Goal: Information Seeking & Learning: Learn about a topic

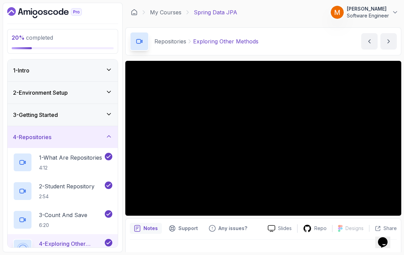
click at [34, 126] on div "4 - Repositories" at bounding box center [63, 137] width 110 height 22
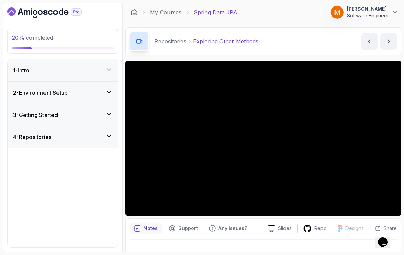
scroll to position [44, 0]
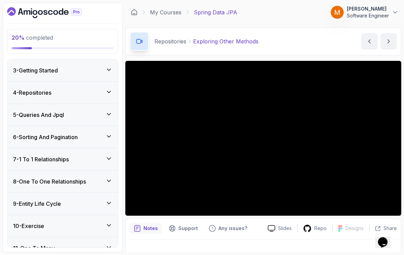
click at [26, 113] on h3 "5 - Queries And Jpql" at bounding box center [38, 115] width 51 height 8
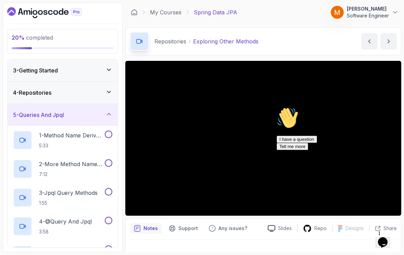
click at [277, 107] on icon "Chat attention grabber" at bounding box center [277, 107] width 0 height 0
click at [50, 142] on p "5:33" at bounding box center [71, 145] width 64 height 7
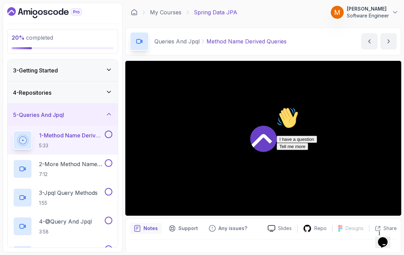
click at [277, 107] on icon "Chat attention grabber" at bounding box center [277, 107] width 0 height 0
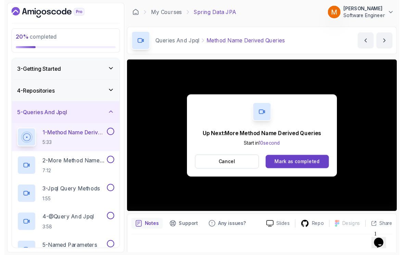
scroll to position [5, 0]
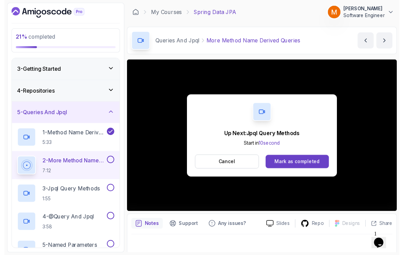
scroll to position [5, 0]
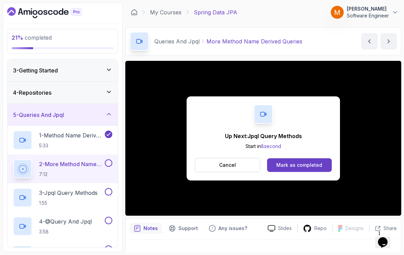
click at [106, 161] on button at bounding box center [109, 163] width 8 height 8
click at [63, 193] on h2 "3 - Jpql Query Methods 1:55" at bounding box center [68, 198] width 59 height 18
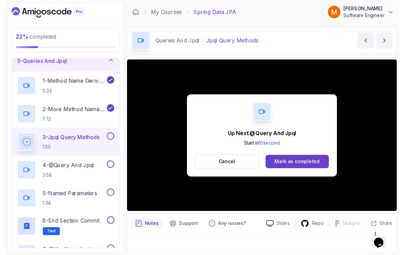
scroll to position [5, 0]
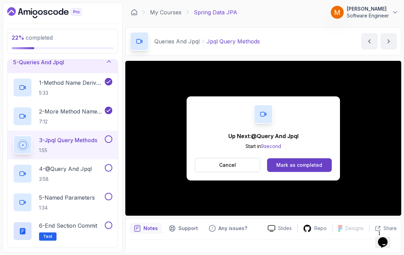
click at [110, 136] on button at bounding box center [109, 140] width 8 height 8
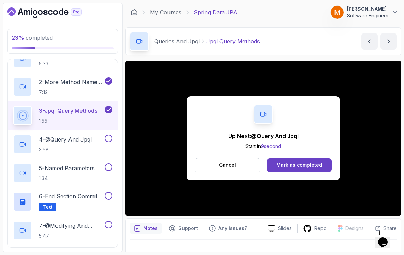
scroll to position [131, 0]
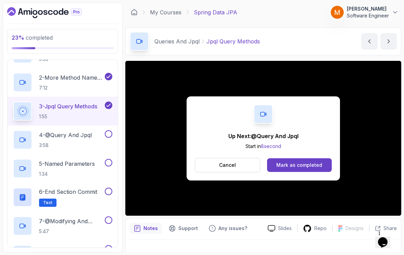
click at [63, 137] on h2 "4 - @Query And Jpql 3:58" at bounding box center [65, 140] width 53 height 18
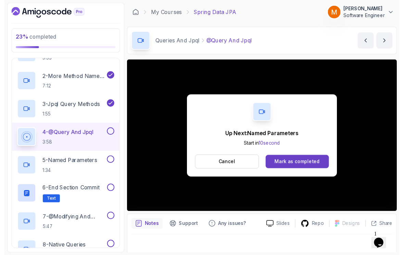
scroll to position [5, 0]
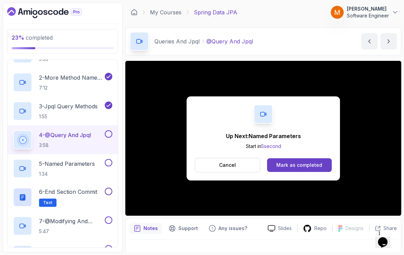
click at [105, 131] on button at bounding box center [109, 134] width 8 height 8
click at [59, 171] on p "1:34" at bounding box center [67, 174] width 56 height 7
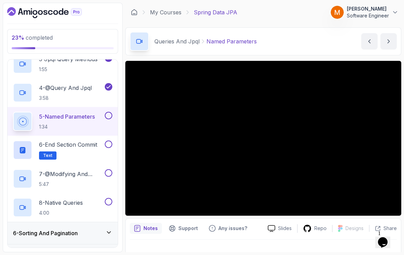
scroll to position [179, 0]
click at [108, 141] on button at bounding box center [109, 144] width 8 height 8
click at [70, 115] on p "5 - Named Parameters" at bounding box center [67, 116] width 56 height 8
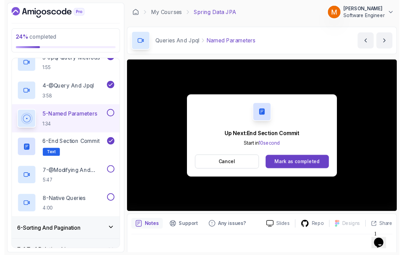
scroll to position [5, 0]
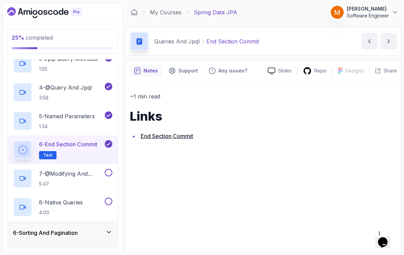
click at [49, 174] on h2 "7 - @Modifying And @Transactional 5:47" at bounding box center [71, 179] width 64 height 18
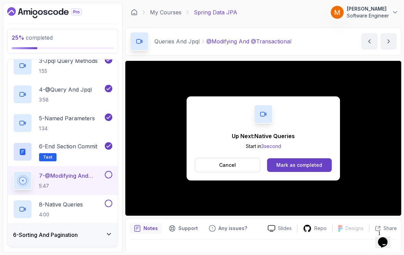
scroll to position [183, 0]
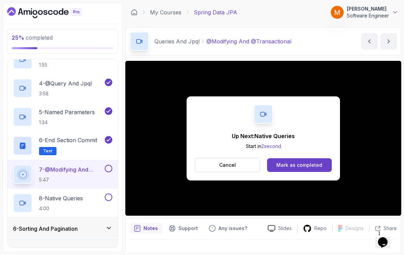
click at [109, 165] on button at bounding box center [109, 169] width 8 height 8
click at [54, 205] on p "4:00" at bounding box center [61, 208] width 44 height 7
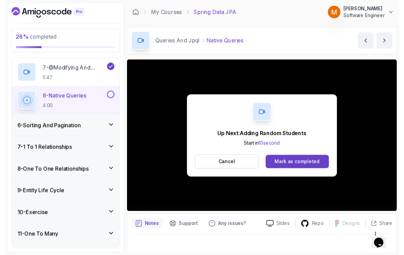
scroll to position [5, 0]
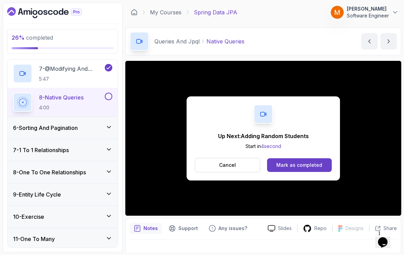
click at [237, 158] on button "Cancel" at bounding box center [227, 165] width 65 height 14
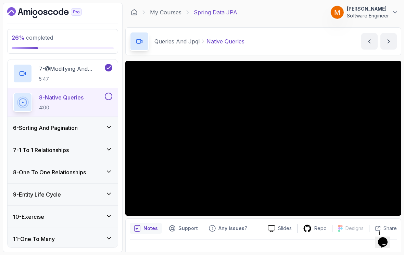
click at [106, 94] on button at bounding box center [109, 97] width 8 height 8
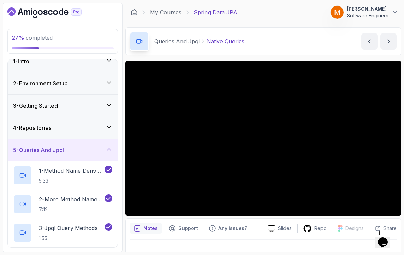
scroll to position [2, 0]
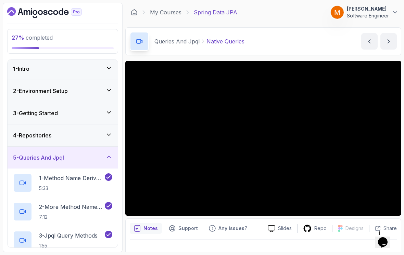
click at [30, 157] on h3 "5 - Queries And Jpql" at bounding box center [38, 158] width 51 height 8
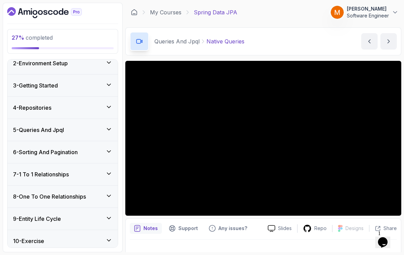
scroll to position [53, 0]
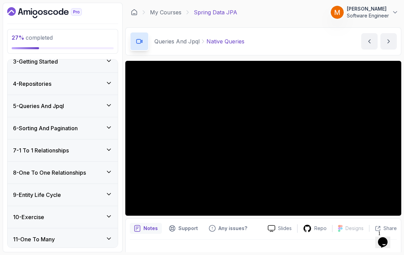
click at [30, 129] on div "6 - Sorting And Pagination" at bounding box center [63, 128] width 110 height 22
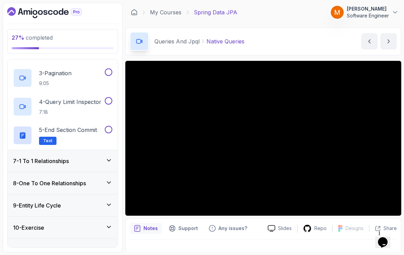
scroll to position [188, 0]
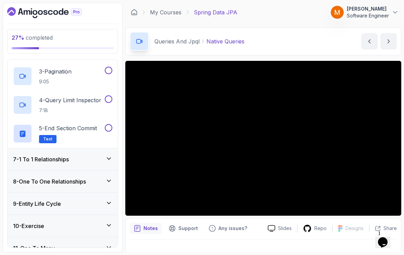
click at [107, 124] on button at bounding box center [109, 128] width 8 height 8
click at [59, 155] on h3 "7 - 1 To 1 Relationships" at bounding box center [41, 159] width 56 height 8
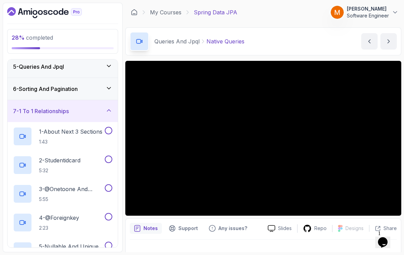
scroll to position [91, 0]
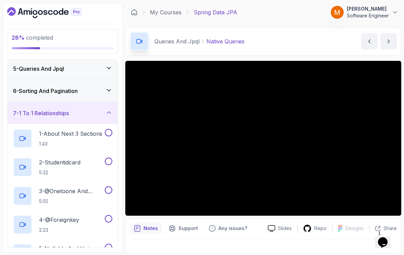
click at [37, 111] on h3 "7 - 1 To 1 Relationships" at bounding box center [41, 113] width 56 height 8
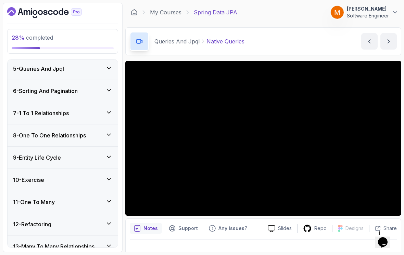
click at [29, 136] on div "8 - One To One Relationships" at bounding box center [63, 136] width 110 height 22
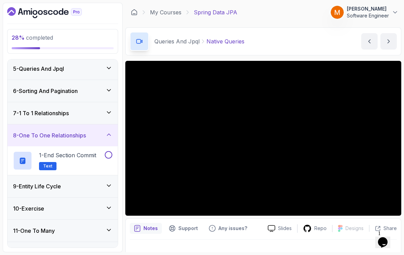
click at [108, 151] on button at bounding box center [109, 155] width 8 height 8
click at [24, 131] on h3 "8 - One To One Relationships" at bounding box center [49, 135] width 73 height 8
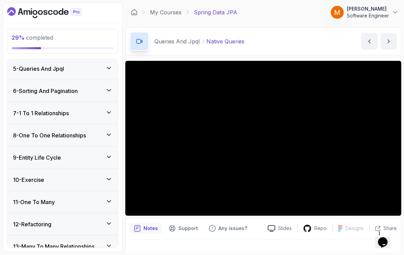
click at [25, 156] on h3 "9 - Entity Life Cycle" at bounding box center [37, 158] width 48 height 8
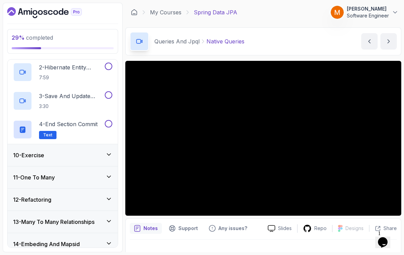
scroll to position [207, 0]
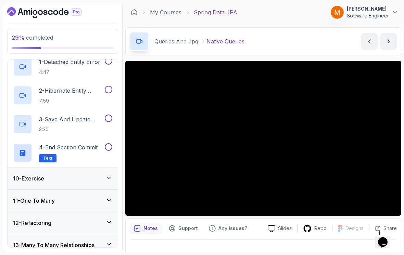
click at [107, 145] on button at bounding box center [109, 147] width 8 height 8
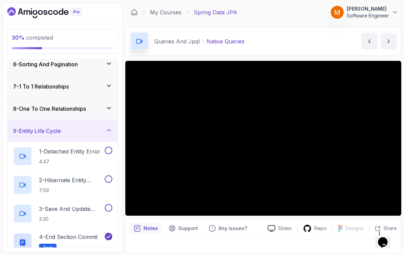
scroll to position [117, 0]
click at [31, 128] on h3 "9 - Entity Life Cycle" at bounding box center [37, 131] width 48 height 8
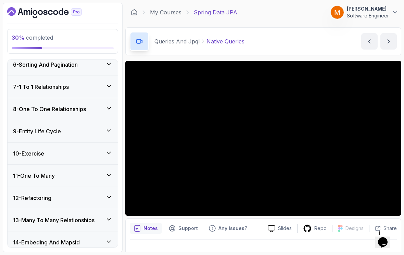
click at [26, 150] on h3 "10 - Exercise" at bounding box center [28, 154] width 31 height 8
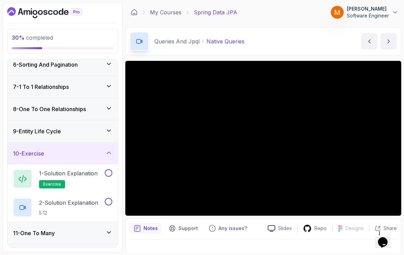
click at [21, 153] on h3 "10 - Exercise" at bounding box center [28, 154] width 31 height 8
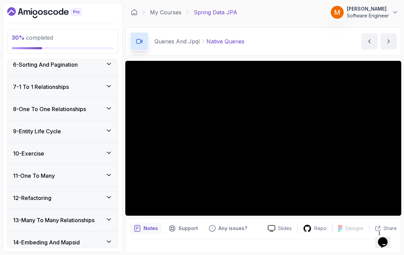
click at [35, 175] on h3 "11 - One To Many" at bounding box center [34, 176] width 42 height 8
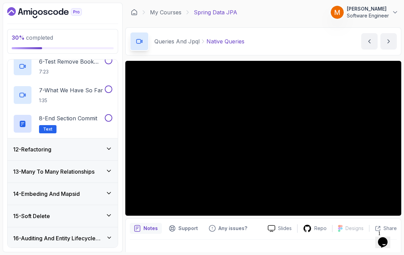
scroll to position [397, 0]
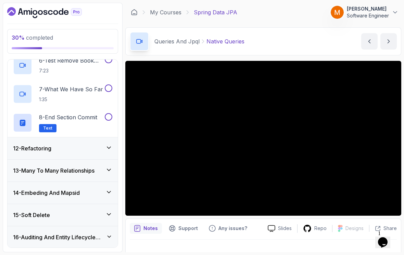
click at [107, 113] on button at bounding box center [109, 117] width 8 height 8
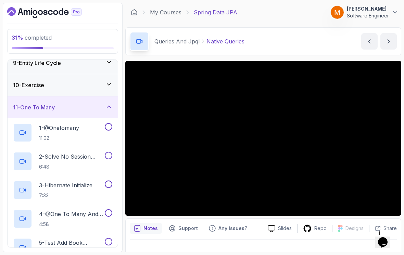
scroll to position [185, 0]
click at [37, 105] on h3 "11 - One To Many" at bounding box center [34, 108] width 42 height 8
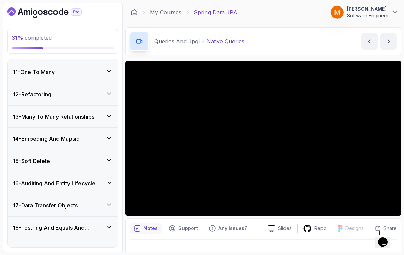
scroll to position [222, 0]
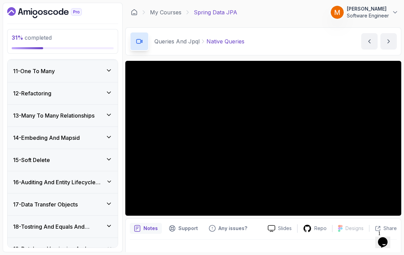
click at [32, 94] on div "12 - Refactoring" at bounding box center [63, 93] width 110 height 22
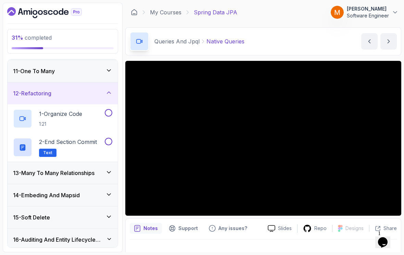
click at [105, 140] on div at bounding box center [107, 142] width 9 height 8
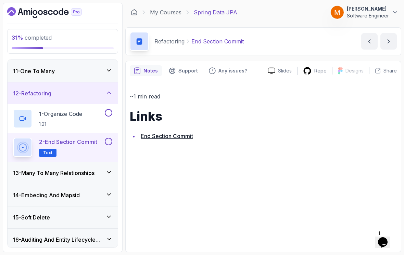
click at [109, 138] on button at bounding box center [109, 142] width 8 height 8
click at [29, 89] on h3 "12 - Refactoring" at bounding box center [32, 93] width 38 height 8
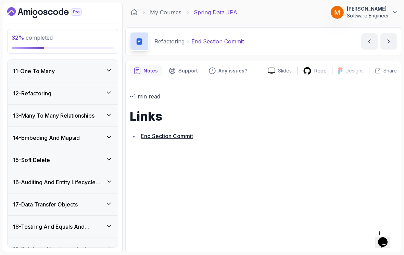
click at [28, 114] on h3 "13 - Many To Many Relationships" at bounding box center [53, 116] width 81 height 8
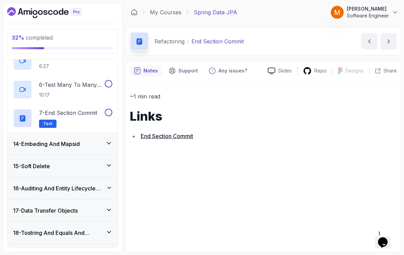
scroll to position [422, 0]
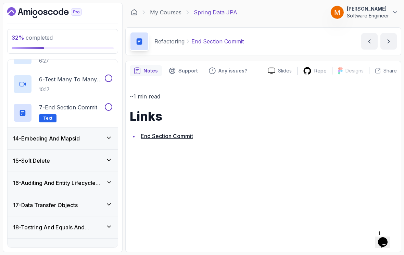
click at [110, 104] on button at bounding box center [109, 107] width 8 height 8
click at [49, 137] on h3 "14 - Embeding And Mapsid" at bounding box center [46, 139] width 67 height 8
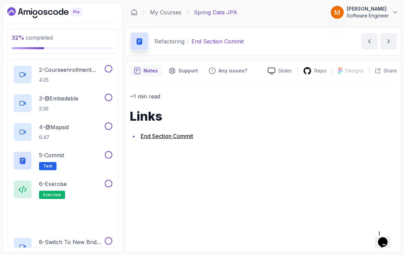
scroll to position [354, 0]
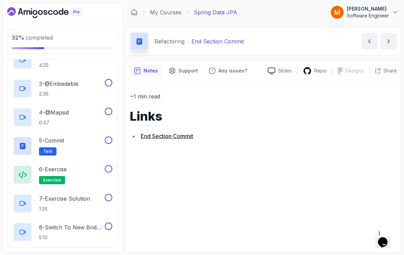
click at [69, 140] on div "5 - Commit Text" at bounding box center [58, 146] width 90 height 19
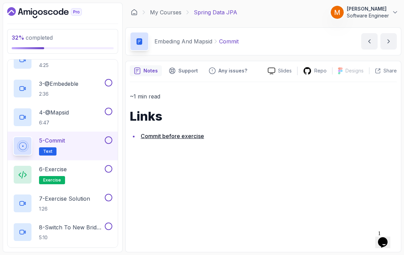
click at [112, 137] on div at bounding box center [107, 141] width 9 height 8
click at [111, 137] on button at bounding box center [109, 141] width 8 height 8
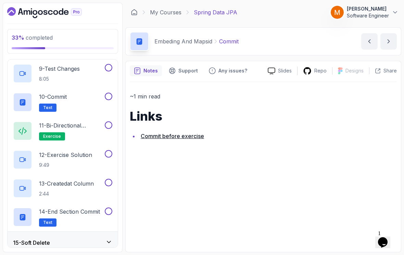
scroll to position [542, 0]
click at [111, 92] on button at bounding box center [109, 96] width 8 height 8
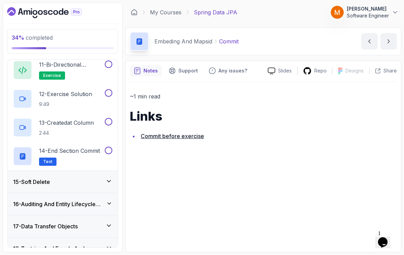
scroll to position [603, 0]
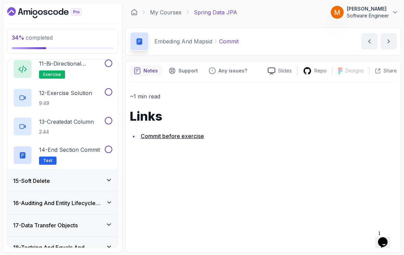
click at [109, 146] on button at bounding box center [109, 150] width 8 height 8
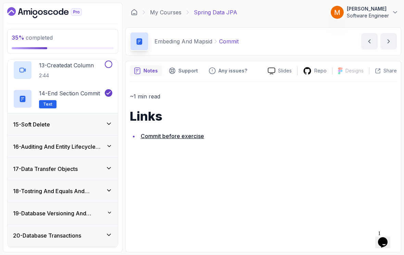
click at [33, 123] on h3 "15 - Soft Delete" at bounding box center [31, 124] width 37 height 8
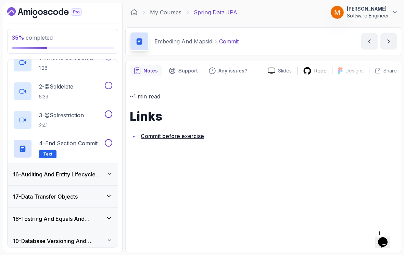
scroll to position [346, 0]
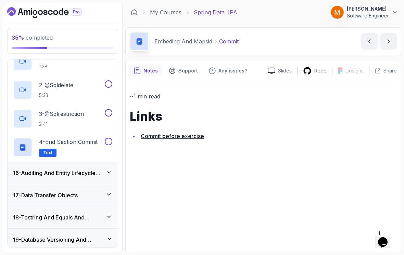
click at [110, 140] on button at bounding box center [109, 142] width 8 height 8
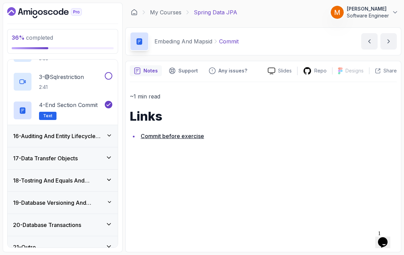
click at [29, 136] on div "16 - Auditing And Entity Lifecycle Events" at bounding box center [63, 136] width 110 height 22
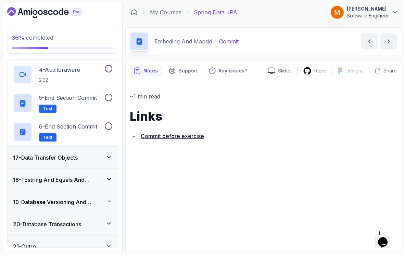
scroll to position [440, 0]
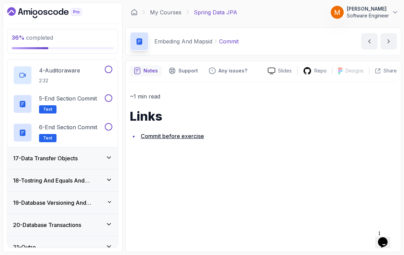
click at [107, 94] on button at bounding box center [109, 98] width 8 height 8
click at [108, 123] on button at bounding box center [109, 127] width 8 height 8
click at [27, 155] on h3 "17 - Data Transfer Objects" at bounding box center [45, 158] width 65 height 8
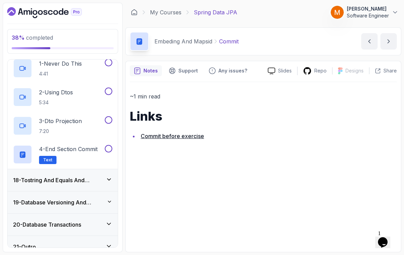
scroll to position [383, 0]
click at [109, 145] on button at bounding box center [109, 149] width 8 height 8
click at [35, 183] on div "18 - Tostring And Equals And Hashcode" at bounding box center [63, 181] width 110 height 22
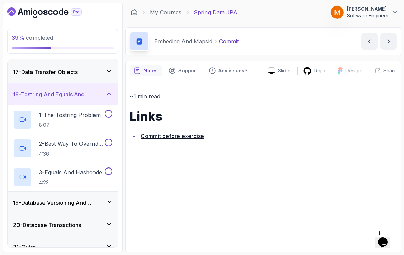
click at [42, 199] on h3 "19 - Database Versioning And Scheme Evolution" at bounding box center [60, 203] width 94 height 8
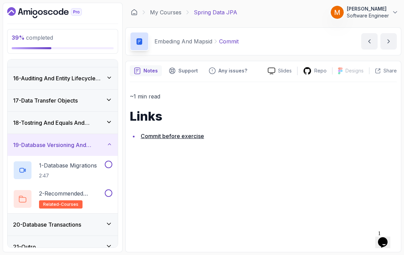
scroll to position [325, 0]
click at [51, 225] on div "20 - Database Transactions" at bounding box center [63, 225] width 110 height 22
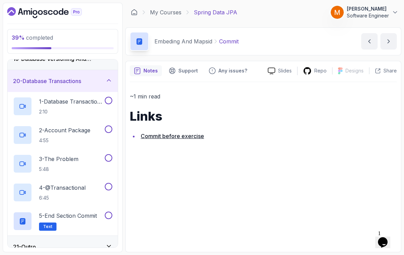
scroll to position [412, 0]
click at [108, 212] on button at bounding box center [109, 216] width 8 height 8
click at [36, 243] on h3 "21 - Outro" at bounding box center [24, 247] width 23 height 8
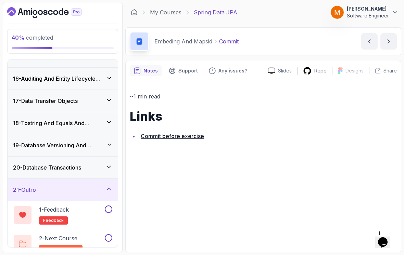
scroll to position [325, 0]
click at [105, 206] on button at bounding box center [109, 210] width 8 height 8
click at [92, 234] on div "2 - Next Course related-courses" at bounding box center [58, 243] width 90 height 19
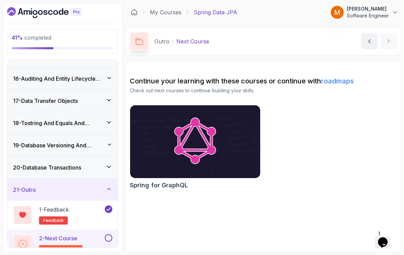
click at [109, 234] on button at bounding box center [109, 238] width 8 height 8
click at [43, 186] on div "21 - Outro" at bounding box center [62, 190] width 99 height 8
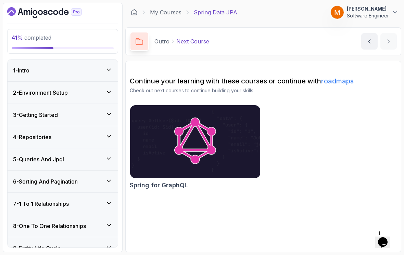
click at [22, 138] on div "4 - Repositories" at bounding box center [63, 137] width 110 height 22
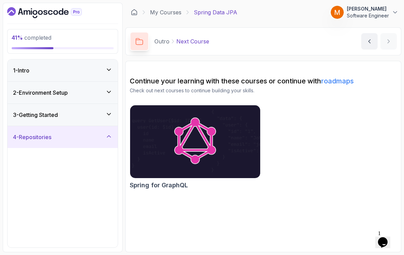
click at [20, 133] on h3 "4 - Repositories" at bounding box center [32, 137] width 38 height 8
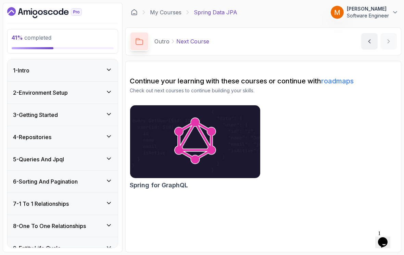
click at [21, 155] on h3 "5 - Queries And Jpql" at bounding box center [38, 159] width 51 height 8
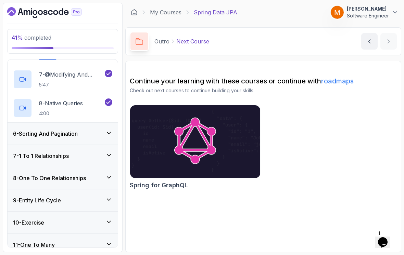
click at [25, 134] on div "6 - Sorting And Pagination" at bounding box center [63, 134] width 110 height 22
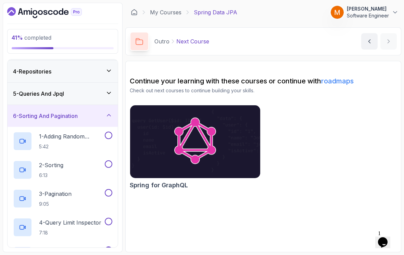
scroll to position [64, 0]
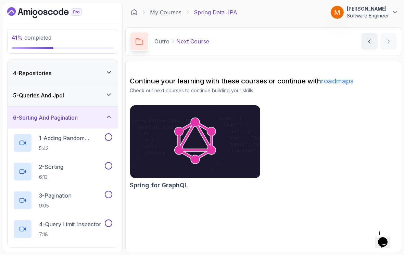
click at [43, 138] on p "1 - Adding Random Students" at bounding box center [71, 138] width 64 height 8
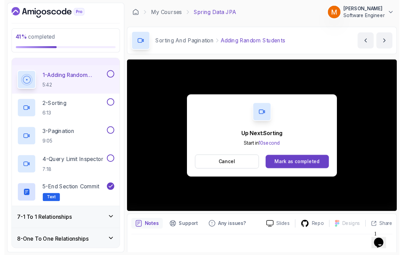
scroll to position [5, 0]
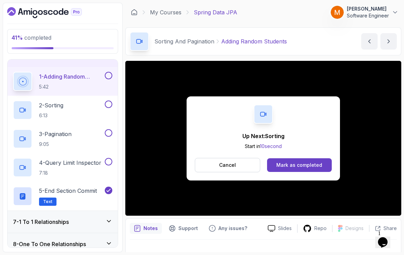
click at [108, 74] on button at bounding box center [109, 76] width 8 height 8
click at [51, 112] on p "6:13" at bounding box center [51, 115] width 24 height 7
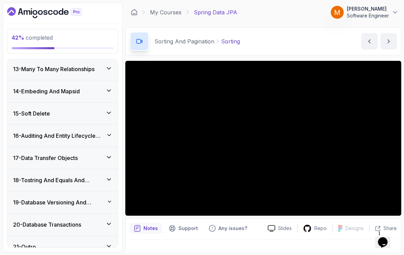
scroll to position [412, 0]
click at [49, 243] on div "21 - Outro" at bounding box center [62, 247] width 99 height 8
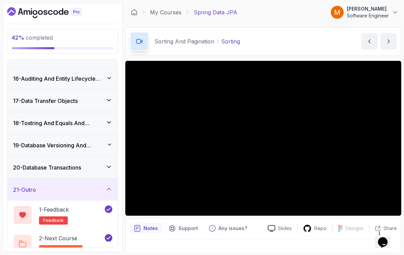
click at [33, 186] on h3 "21 - Outro" at bounding box center [24, 190] width 23 height 8
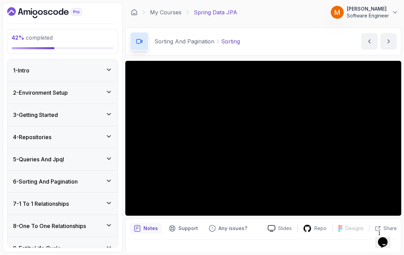
scroll to position [0, 0]
click at [31, 180] on h3 "6 - Sorting And Pagination" at bounding box center [45, 182] width 65 height 8
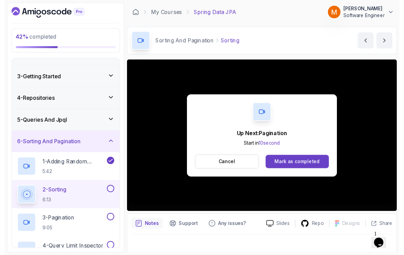
scroll to position [5, 0]
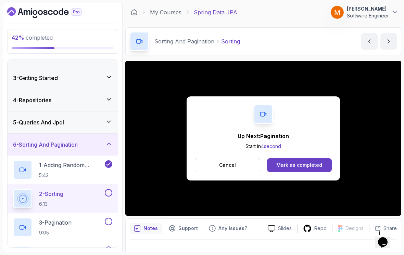
click at [57, 201] on p "6:13" at bounding box center [51, 204] width 24 height 7
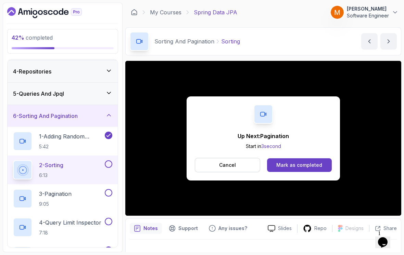
scroll to position [86, 0]
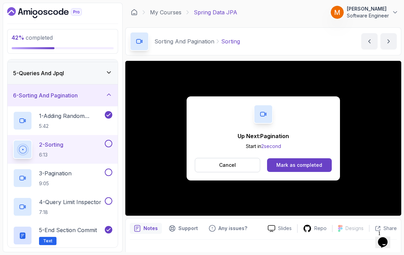
click at [107, 141] on button at bounding box center [109, 144] width 8 height 8
click at [72, 171] on p "3 - Pagination" at bounding box center [55, 173] width 33 height 8
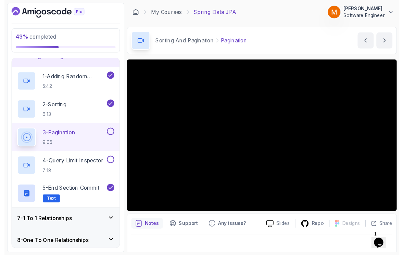
scroll to position [5, 0]
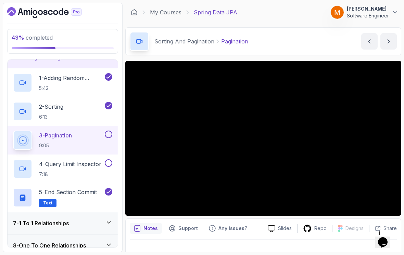
click at [106, 133] on button at bounding box center [109, 135] width 8 height 8
click at [50, 171] on p "7:18" at bounding box center [70, 174] width 62 height 7
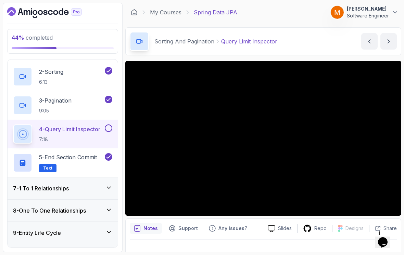
scroll to position [162, 0]
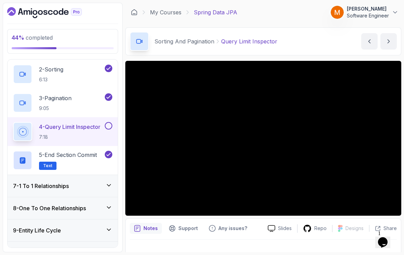
click at [34, 187] on div "7 - 1 To 1 Relationships" at bounding box center [63, 186] width 110 height 22
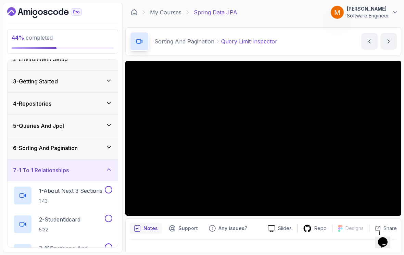
scroll to position [33, 0]
click at [21, 167] on h3 "7 - 1 To 1 Relationships" at bounding box center [41, 171] width 56 height 8
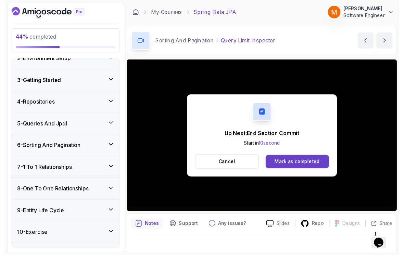
scroll to position [5, 0]
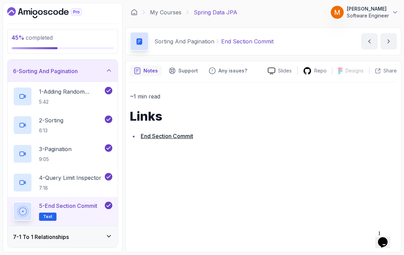
scroll to position [74, 0]
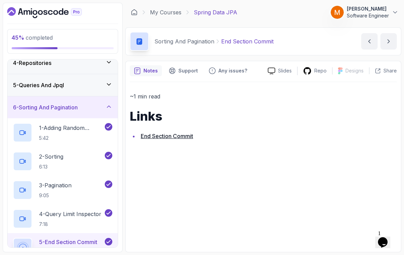
click at [32, 106] on h3 "6 - Sorting And Pagination" at bounding box center [45, 107] width 65 height 8
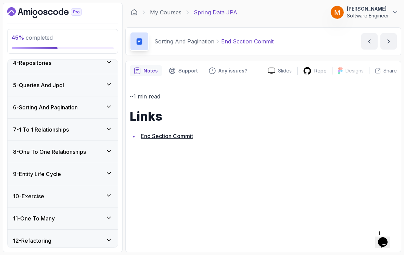
click at [28, 128] on h3 "7 - 1 To 1 Relationships" at bounding box center [41, 130] width 56 height 8
